Goal: Task Accomplishment & Management: Manage account settings

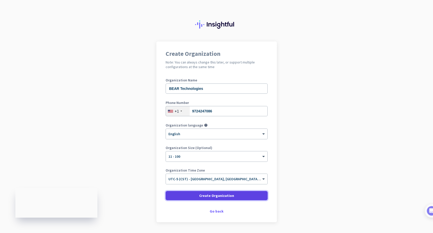
click at [203, 195] on span "Create Organization" at bounding box center [216, 195] width 35 height 5
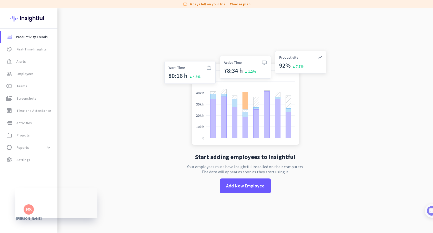
click at [142, 193] on app-no-employees "Start adding employees to Insightful Your employees must have Insightful instal…" at bounding box center [244, 124] width 375 height 233
click at [245, 187] on span "Add New Employee" at bounding box center [245, 186] width 38 height 7
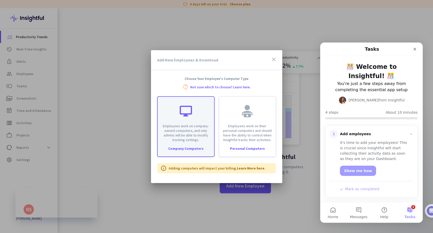
click at [179, 127] on p "Employees work on company-owned computers, and only admins will be able to modi…" at bounding box center [186, 133] width 50 height 18
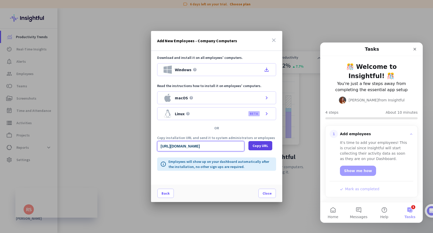
scroll to position [0, 523]
drag, startPoint x: 217, startPoint y: 146, endPoint x: 229, endPoint y: 147, distance: 11.3
click at [244, 147] on input "[URL][DOMAIN_NAME]" at bounding box center [200, 146] width 87 height 10
click at [229, 147] on input "[URL][DOMAIN_NAME]" at bounding box center [200, 146] width 87 height 10
click at [252, 147] on span "Copy URL" at bounding box center [260, 145] width 16 height 5
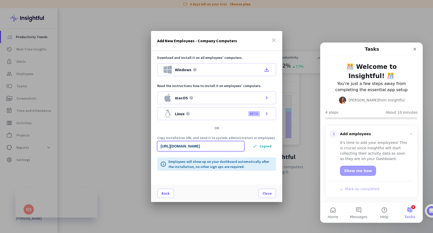
scroll to position [0, 0]
click at [272, 38] on icon "close" at bounding box center [274, 40] width 6 height 6
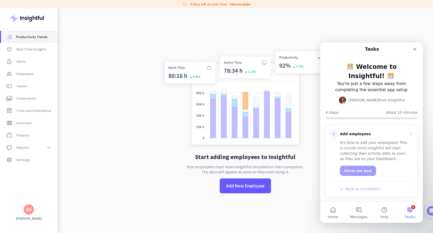
click at [31, 38] on span "Productivity Trends" at bounding box center [32, 37] width 32 height 6
click at [412, 47] on div "Close" at bounding box center [414, 49] width 9 height 9
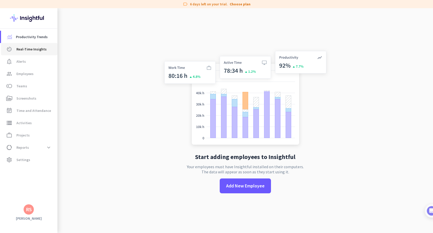
click at [33, 50] on span "Real-Time Insights" at bounding box center [31, 49] width 30 height 6
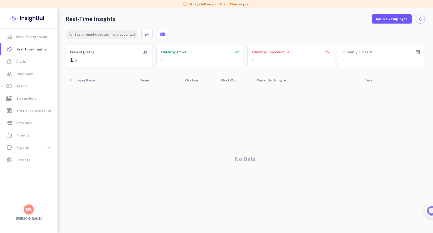
click at [72, 59] on div "1 / 0" at bounding box center [73, 60] width 7 height 8
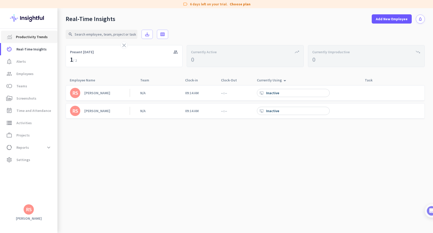
click at [29, 34] on span "Productivity Trends" at bounding box center [32, 37] width 32 height 6
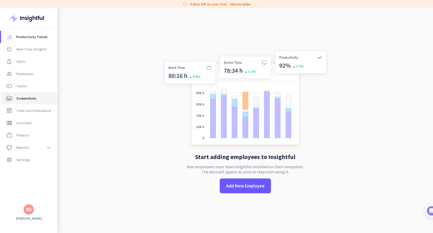
click at [24, 96] on span "Screenshots" at bounding box center [26, 98] width 20 height 6
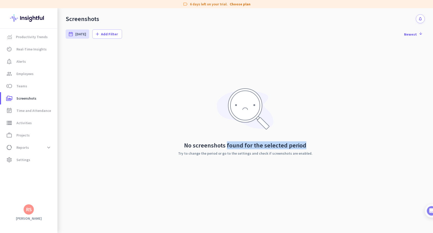
drag, startPoint x: 240, startPoint y: 148, endPoint x: 318, endPoint y: 149, distance: 77.4
click at [315, 149] on div "No screenshots found for the selected period Try to change the period or go to …" at bounding box center [245, 122] width 359 height 154
click at [318, 149] on div "No screenshots found for the selected period Try to change the period or go to …" at bounding box center [245, 122] width 359 height 154
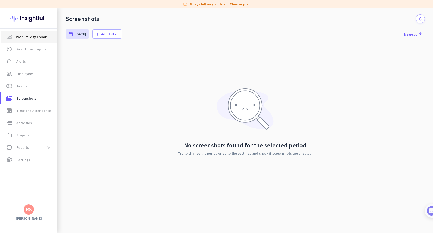
click at [27, 38] on span "Productivity Trends" at bounding box center [32, 37] width 32 height 6
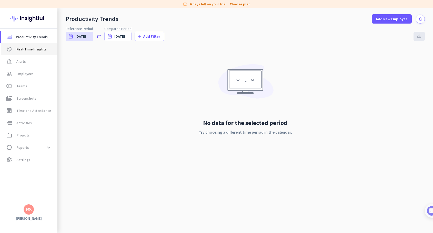
click at [23, 46] on span "Real-Time Insights" at bounding box center [31, 49] width 30 height 6
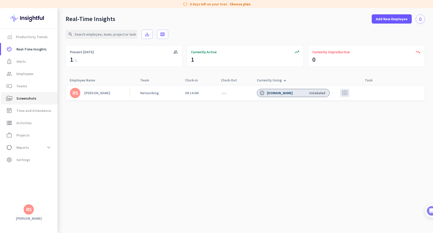
click at [19, 99] on span "Screenshots" at bounding box center [26, 98] width 20 height 6
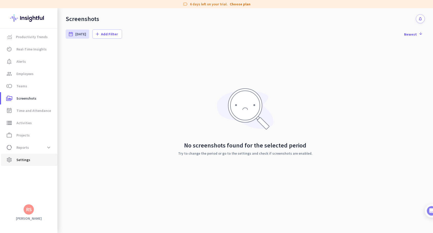
click at [31, 165] on link "settings Settings" at bounding box center [29, 160] width 56 height 12
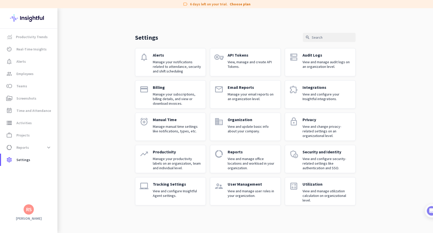
click at [320, 130] on p "View and change privacy-related settings on an organizational level." at bounding box center [326, 131] width 49 height 14
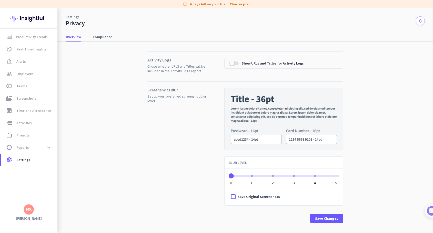
scroll to position [8, 0]
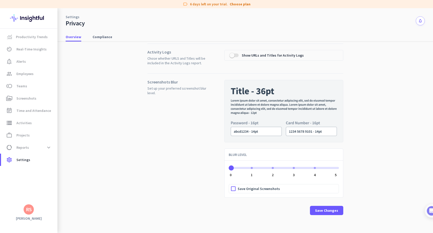
click at [272, 168] on div "ngx-slider" at bounding box center [273, 168] width 2 height 2
click at [229, 168] on span "ngx-slider" at bounding box center [230, 168] width 3 height 2
click at [234, 55] on span "button" at bounding box center [232, 55] width 10 height 10
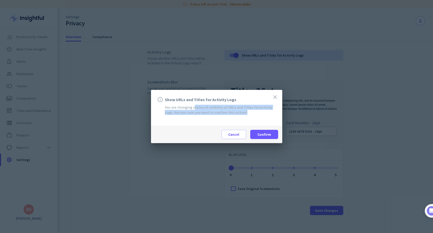
drag, startPoint x: 192, startPoint y: 108, endPoint x: 233, endPoint y: 112, distance: 42.0
click at [233, 113] on div "You are changing status of visibility of URLs and Titles for Activity Logs. Are…" at bounding box center [216, 110] width 119 height 10
click at [233, 112] on div "You are changing status of visibility of URLs and Titles for Activity Logs. Are…" at bounding box center [216, 110] width 119 height 10
drag, startPoint x: 232, startPoint y: 113, endPoint x: 151, endPoint y: 108, distance: 81.3
click at [151, 108] on div "close info Show URLs and Titles for Activity Logs You are changing status of vi…" at bounding box center [216, 108] width 131 height 36
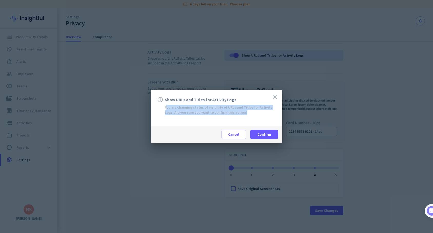
click at [227, 117] on div "close info Show URLs and Titles for Activity Logs You are changing status of vi…" at bounding box center [216, 108] width 131 height 36
drag, startPoint x: 178, startPoint y: 107, endPoint x: 235, endPoint y: 109, distance: 57.2
click at [234, 109] on div "You are changing status of visibility of URLs and Titles for Activity Logs. Are…" at bounding box center [216, 110] width 119 height 10
click at [235, 109] on div "You are changing status of visibility of URLs and Titles for Activity Logs. Are…" at bounding box center [216, 110] width 119 height 10
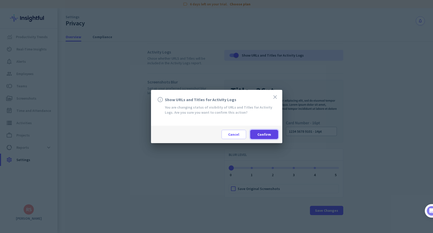
click at [252, 136] on span at bounding box center [264, 134] width 28 height 12
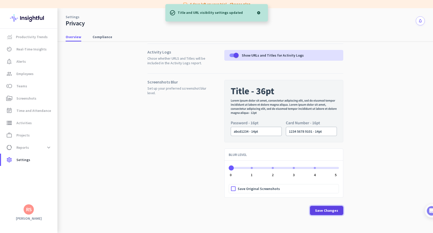
click at [323, 209] on span "Save Changes" at bounding box center [326, 210] width 23 height 5
click at [97, 35] on span "Compliance" at bounding box center [102, 36] width 20 height 5
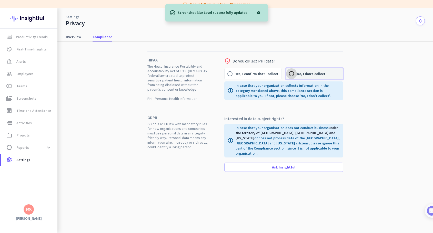
click at [292, 74] on input "No, I don’t collect" at bounding box center [291, 73] width 11 height 11
radio input "true"
click at [68, 39] on span "Overview" at bounding box center [74, 36] width 16 height 5
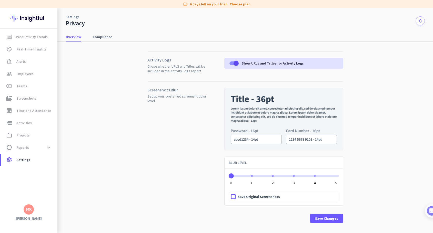
scroll to position [8, 0]
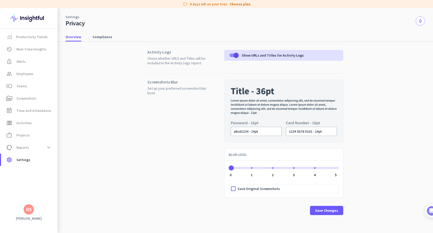
click at [170, 87] on span "Set up your preferred screenshot blur level." at bounding box center [177, 90] width 61 height 9
click at [49, 143] on span at bounding box center [48, 147] width 9 height 9
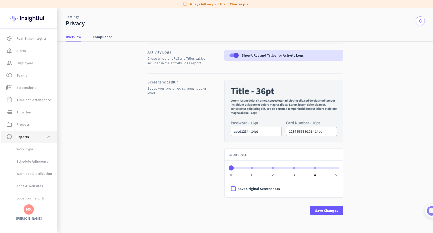
click at [25, 133] on span "data_usage Reports expand_less" at bounding box center [29, 136] width 48 height 9
click at [25, 126] on span "Projects" at bounding box center [22, 124] width 13 height 6
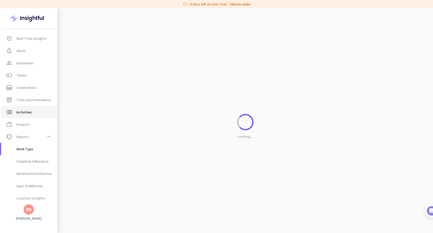
click at [25, 114] on span "Activities" at bounding box center [23, 112] width 15 height 6
click at [33, 95] on link "event_note Time and Attendance" at bounding box center [29, 100] width 56 height 12
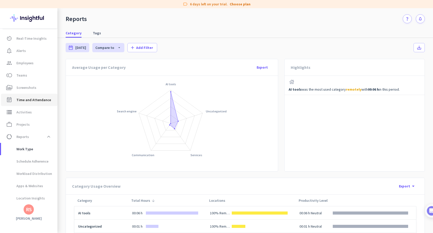
type input "[DATE] - [DATE]"
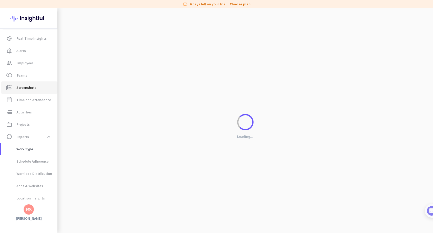
click at [32, 90] on span "Screenshots" at bounding box center [26, 88] width 20 height 6
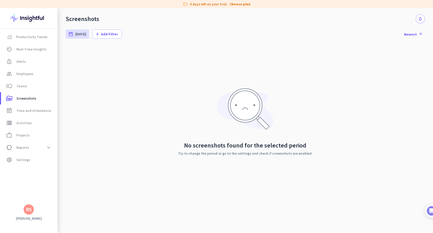
click at [31, 210] on div "RS" at bounding box center [29, 209] width 6 height 5
click at [54, 172] on span "Personal Settings" at bounding box center [55, 172] width 31 height 5
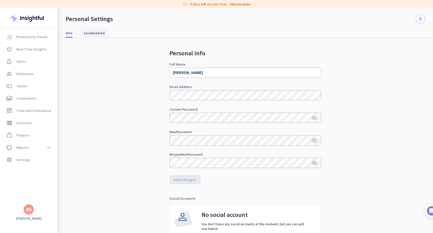
click at [86, 35] on span "Localization" at bounding box center [94, 32] width 21 height 5
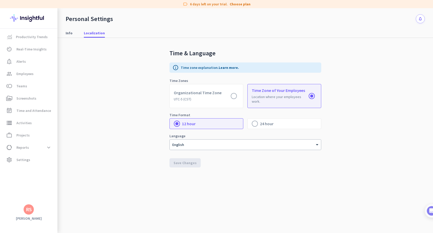
click at [31, 206] on div "RS" at bounding box center [29, 209] width 10 height 10
click at [87, 185] on h3 "BEAR Technologies" at bounding box center [95, 183] width 34 height 4
click at [30, 18] on img at bounding box center [28, 18] width 37 height 20
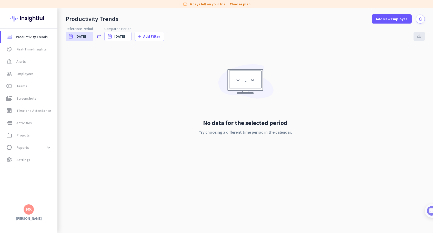
drag, startPoint x: 67, startPoint y: 18, endPoint x: 104, endPoint y: 18, distance: 37.4
click at [100, 17] on div "Productivity Trends" at bounding box center [92, 19] width 53 height 8
click at [104, 18] on div "Productivity Trends" at bounding box center [92, 19] width 53 height 8
click at [299, 130] on div "No data for the selected period Try choosing a different time period in the cal…" at bounding box center [245, 104] width 359 height 113
